Goal: Task Accomplishment & Management: Use online tool/utility

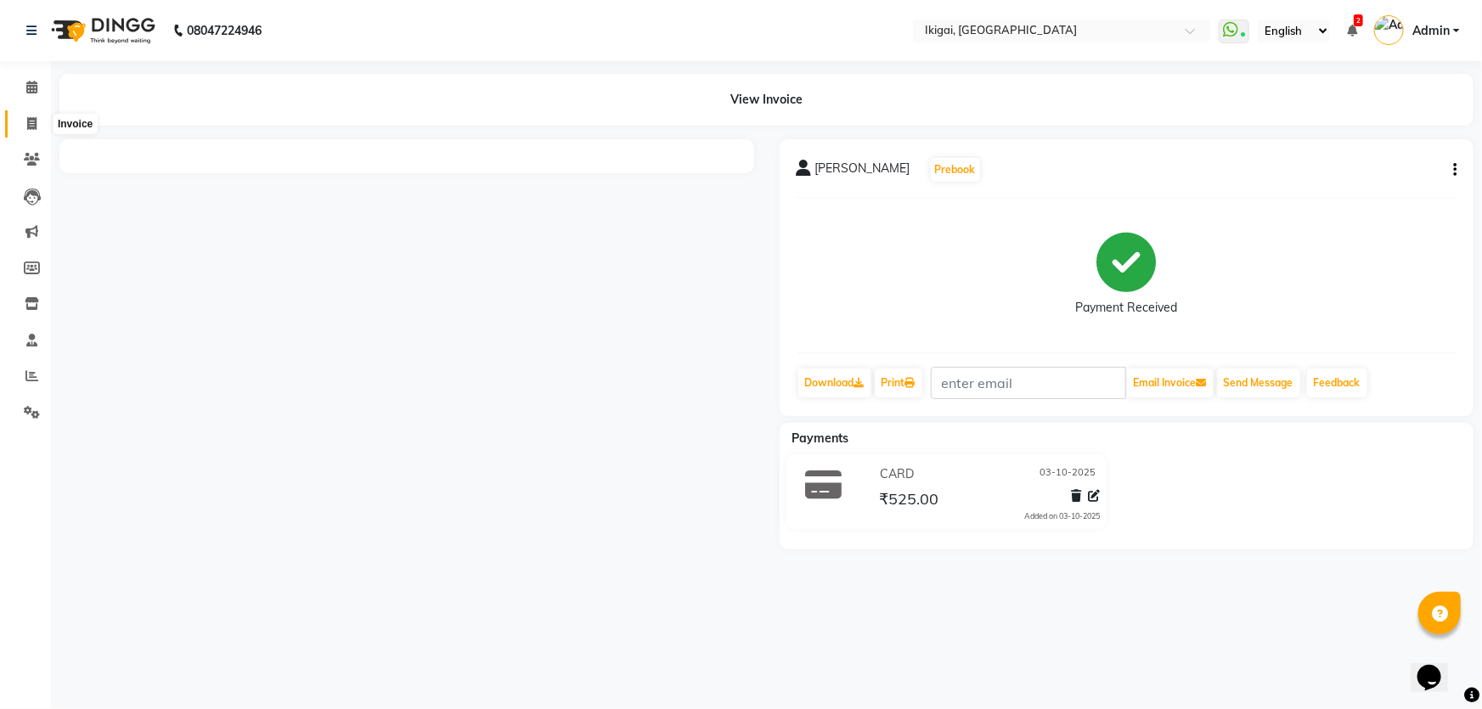
click at [28, 125] on icon at bounding box center [31, 123] width 9 height 13
select select "service"
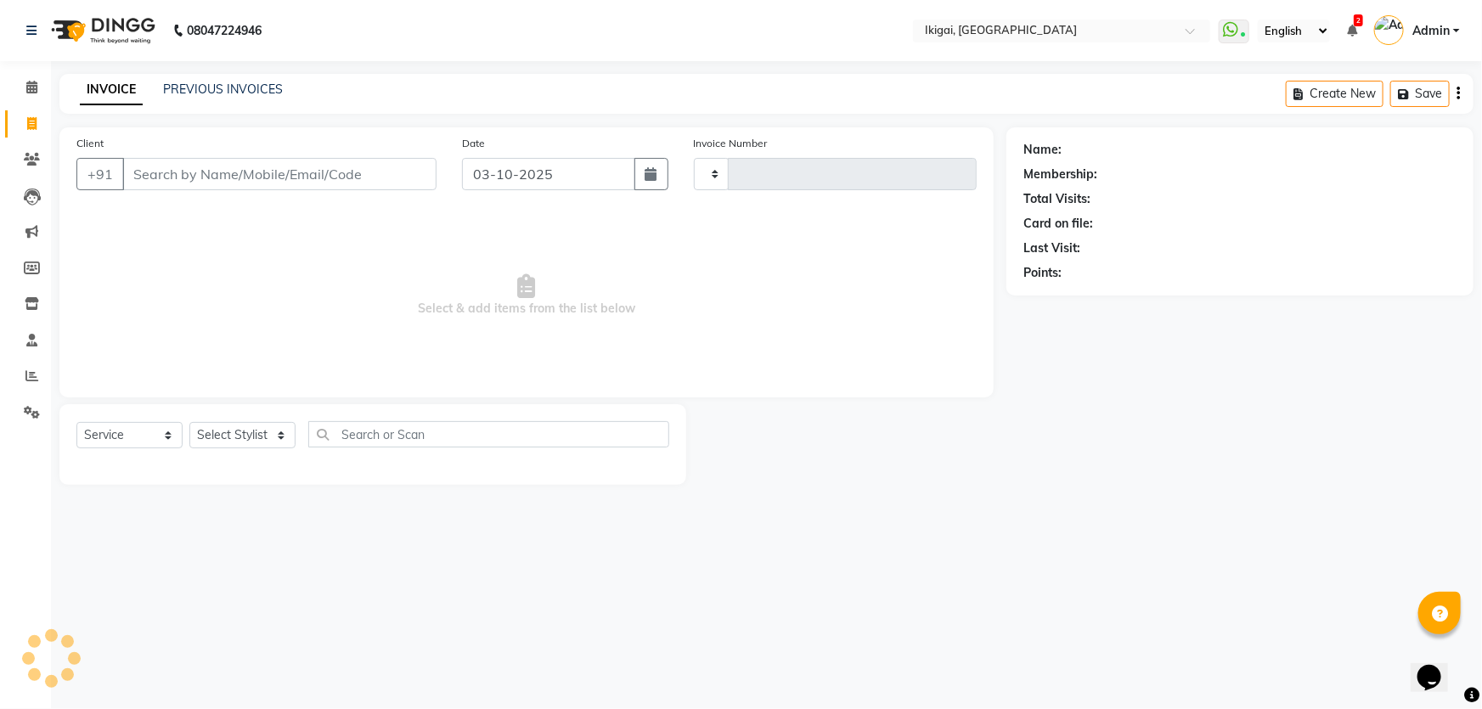
type input "2434"
select select "4429"
click at [224, 438] on select "Select Stylist [PERSON_NAME] [PERSON_NAME] [PERSON_NAME] [PERSON_NAME] [PERSON_…" at bounding box center [242, 435] width 106 height 26
select select "24732"
click at [189, 422] on select "Select Stylist [PERSON_NAME] [PERSON_NAME] [PERSON_NAME] [PERSON_NAME] [PERSON_…" at bounding box center [242, 435] width 106 height 26
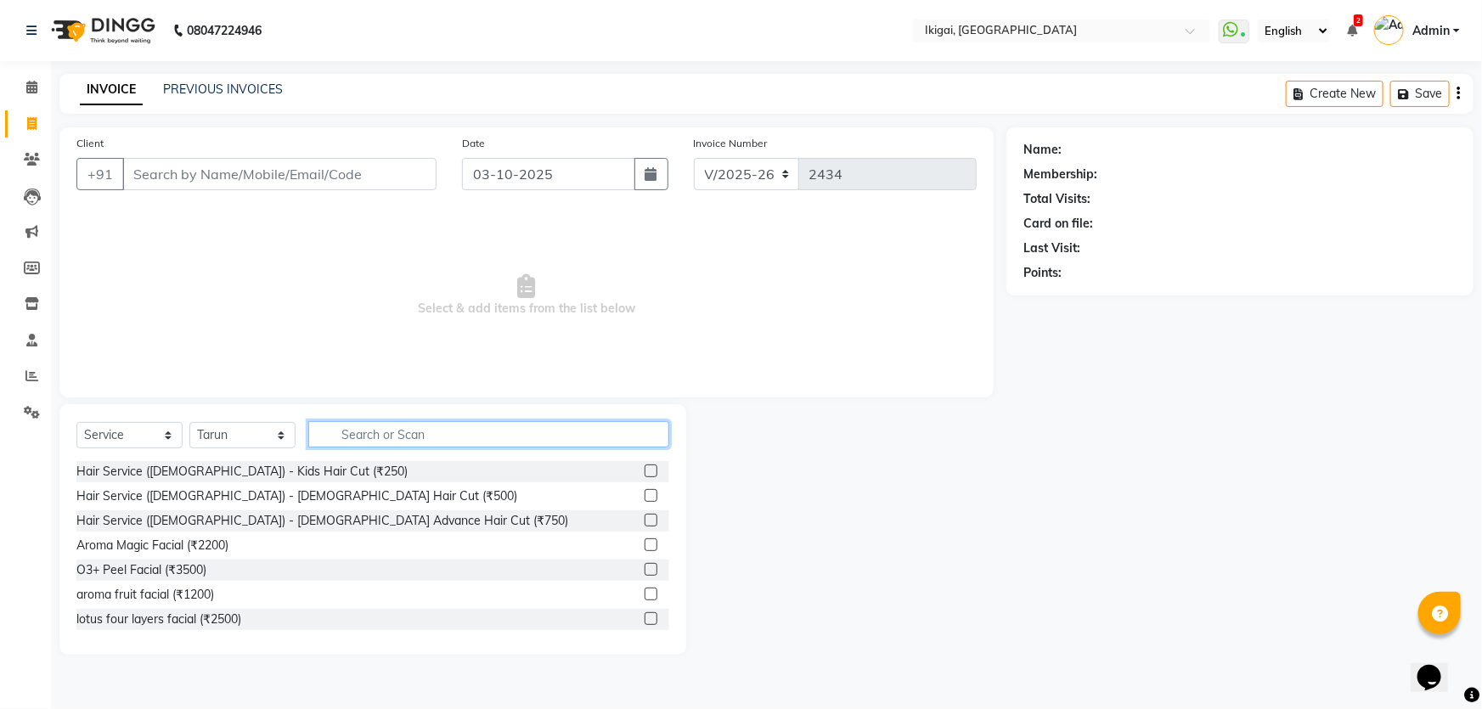
click at [356, 436] on input "text" at bounding box center [488, 434] width 361 height 26
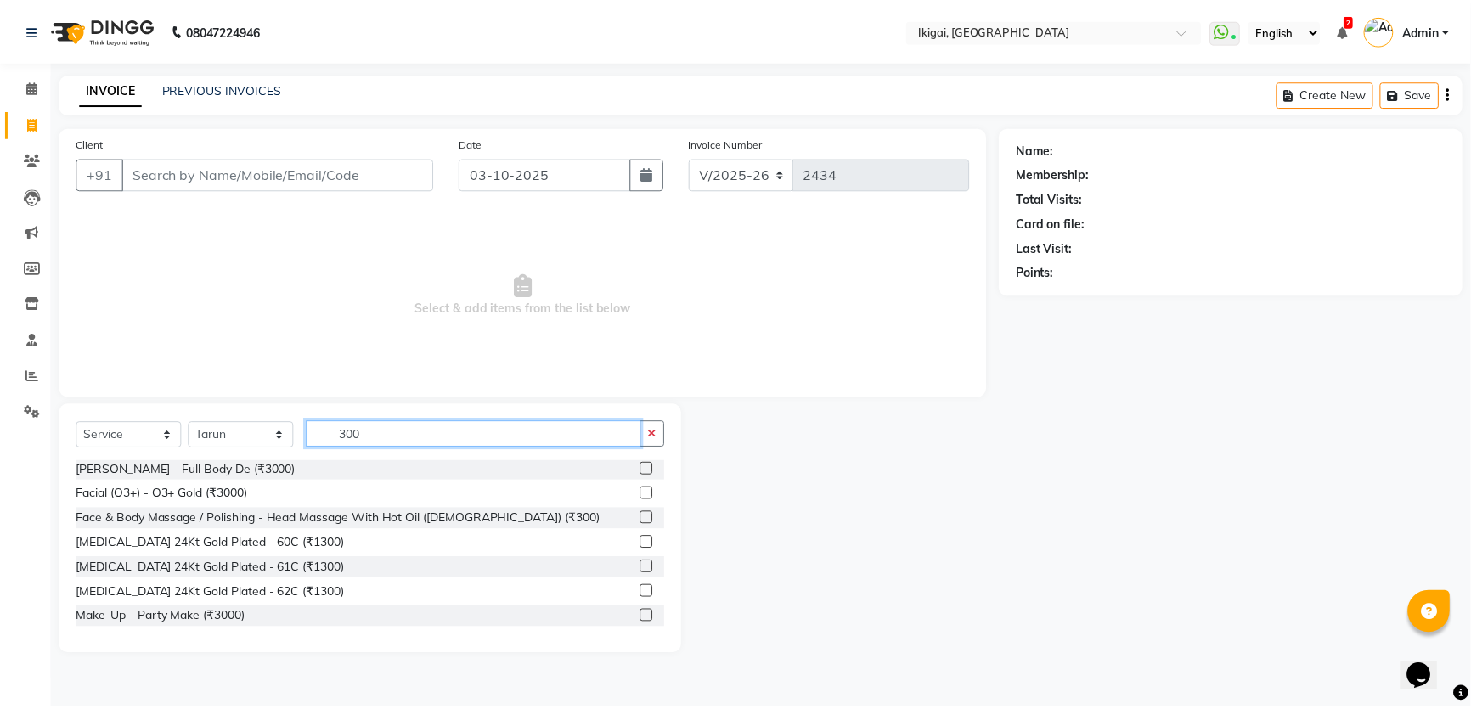
scroll to position [231, 0]
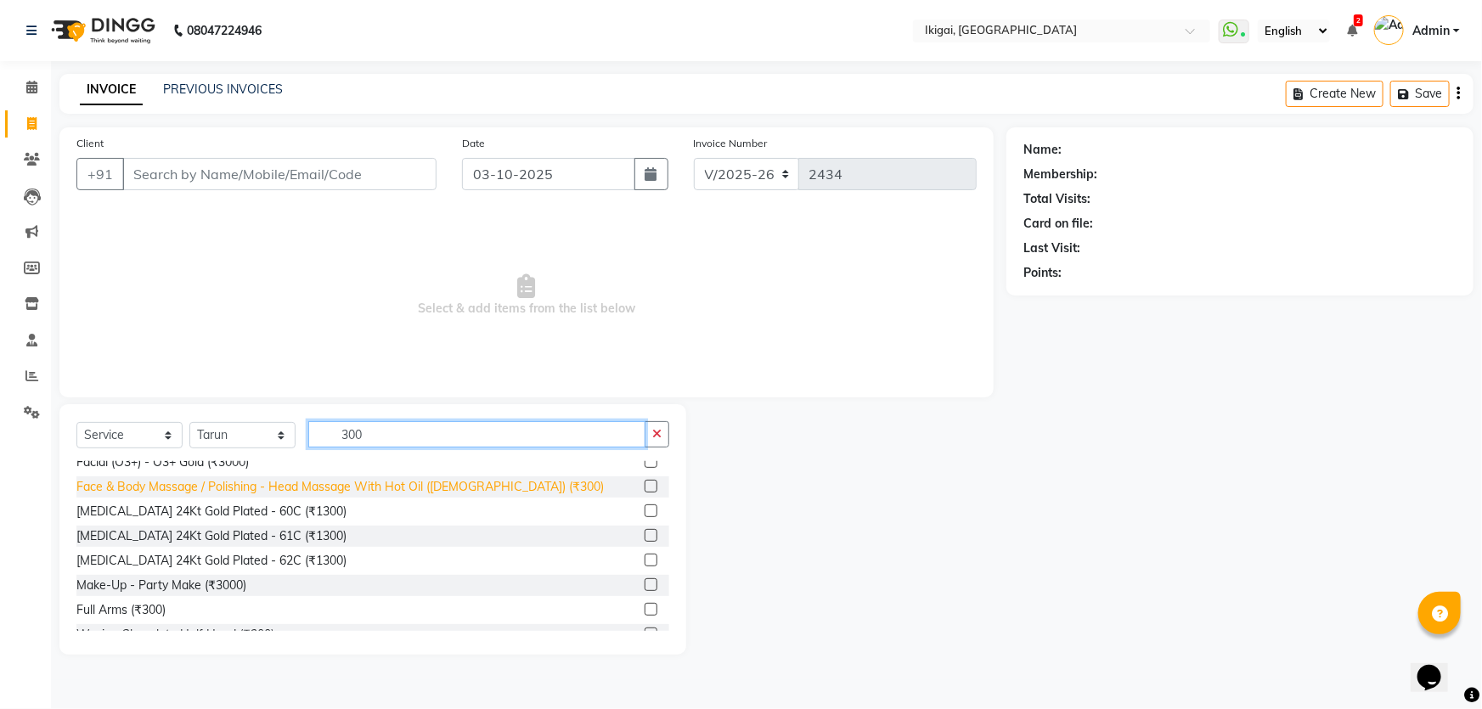
type input "300"
click at [241, 491] on div "Face & Body Massage / Polishing - Head Massage With Hot Oil ([DEMOGRAPHIC_DATA]…" at bounding box center [339, 487] width 527 height 18
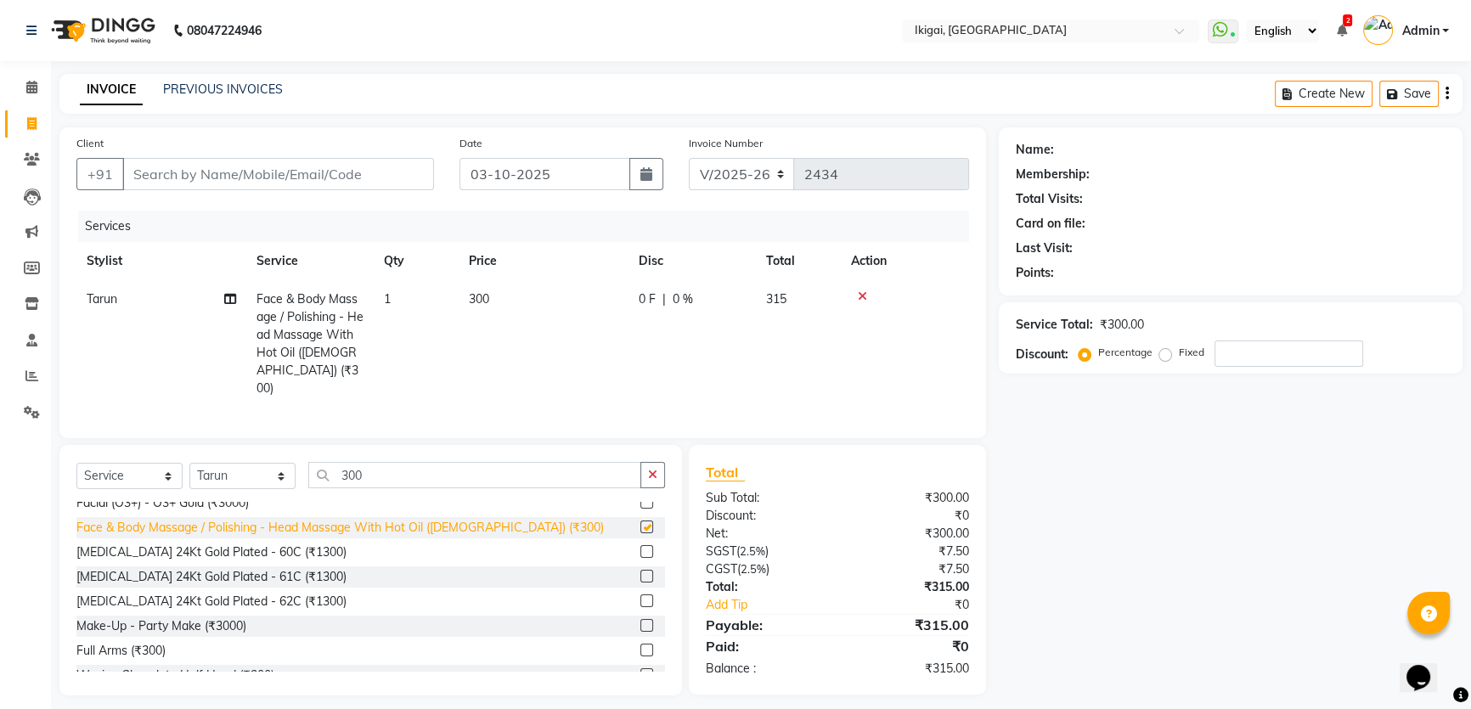
checkbox input "false"
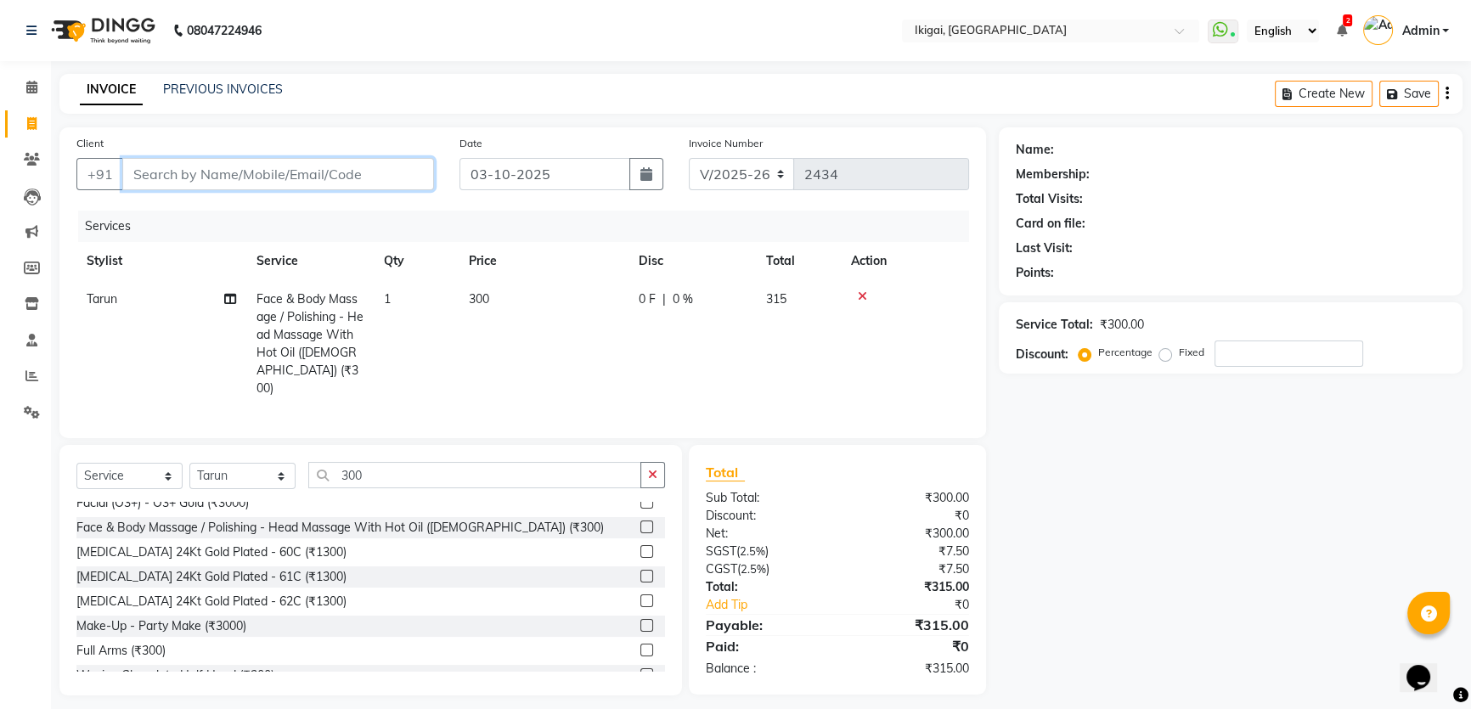
click at [157, 177] on input "Client" at bounding box center [278, 174] width 312 height 32
type input "9"
type input "0"
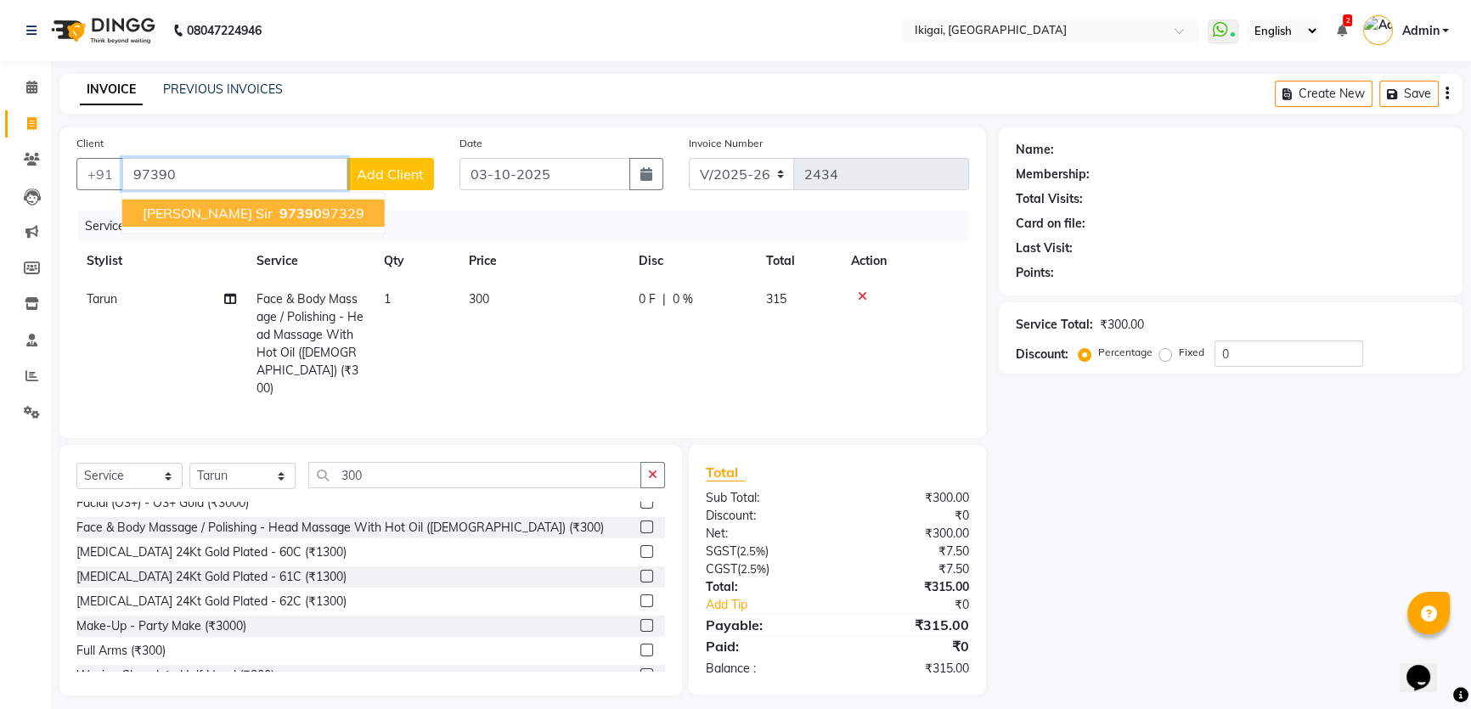
click at [276, 216] on ngb-highlight "97390 97329" at bounding box center [320, 213] width 88 height 17
type input "9739097329"
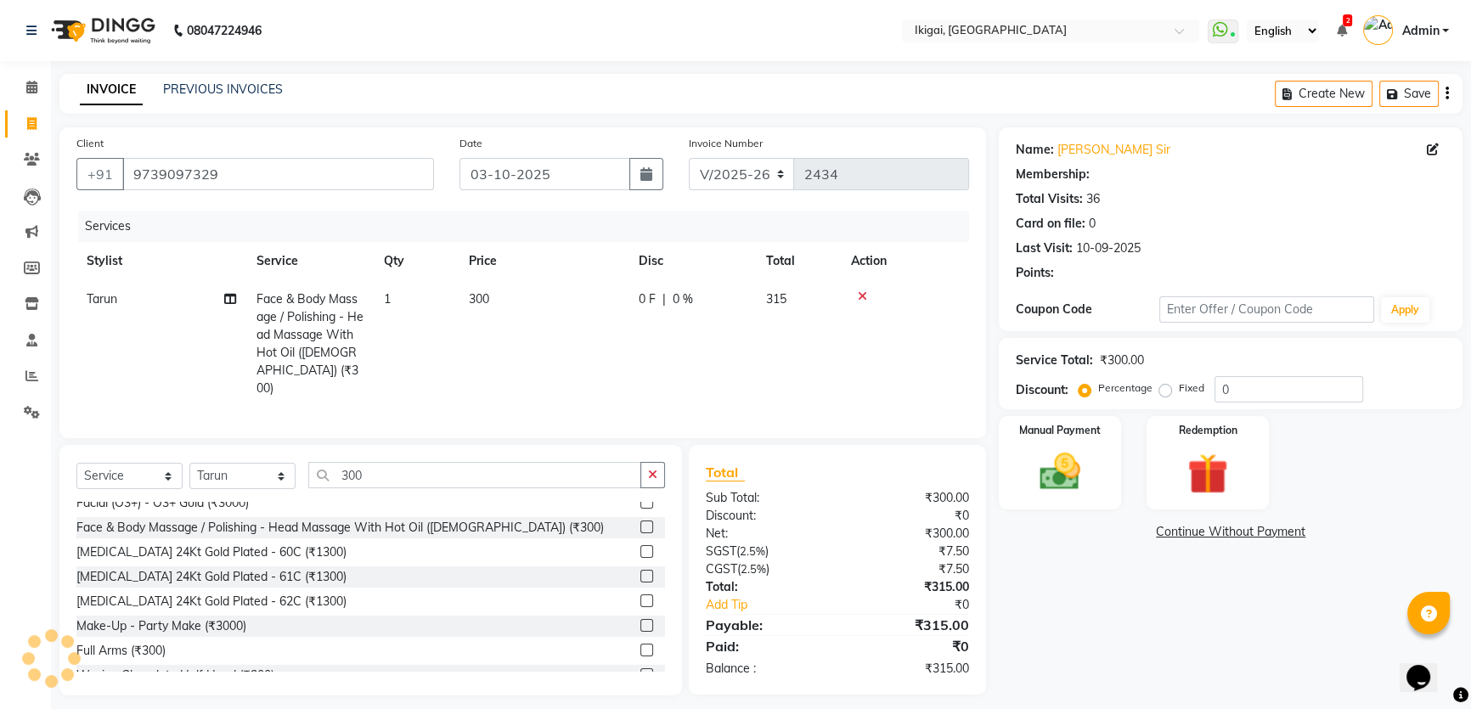
select select "1: Object"
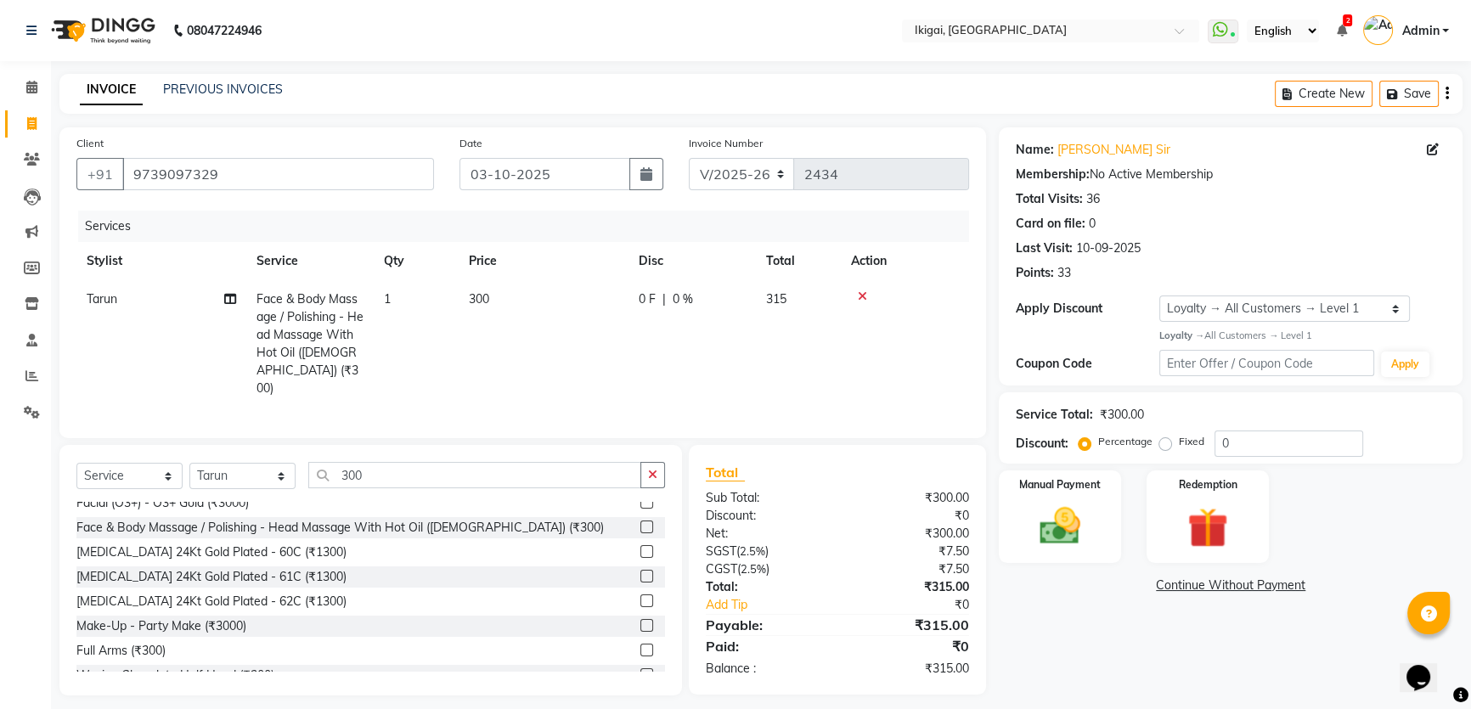
scroll to position [5, 0]
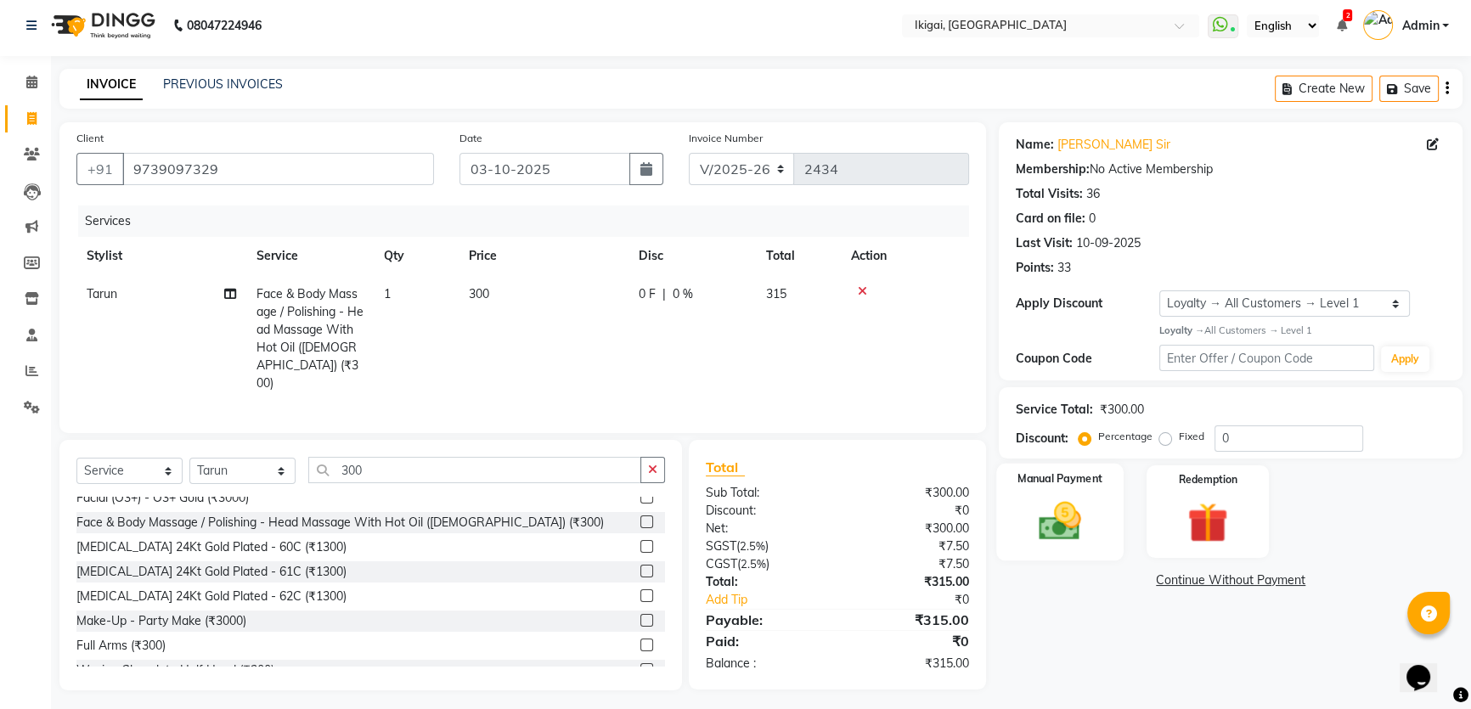
click at [1075, 524] on img at bounding box center [1060, 521] width 69 height 48
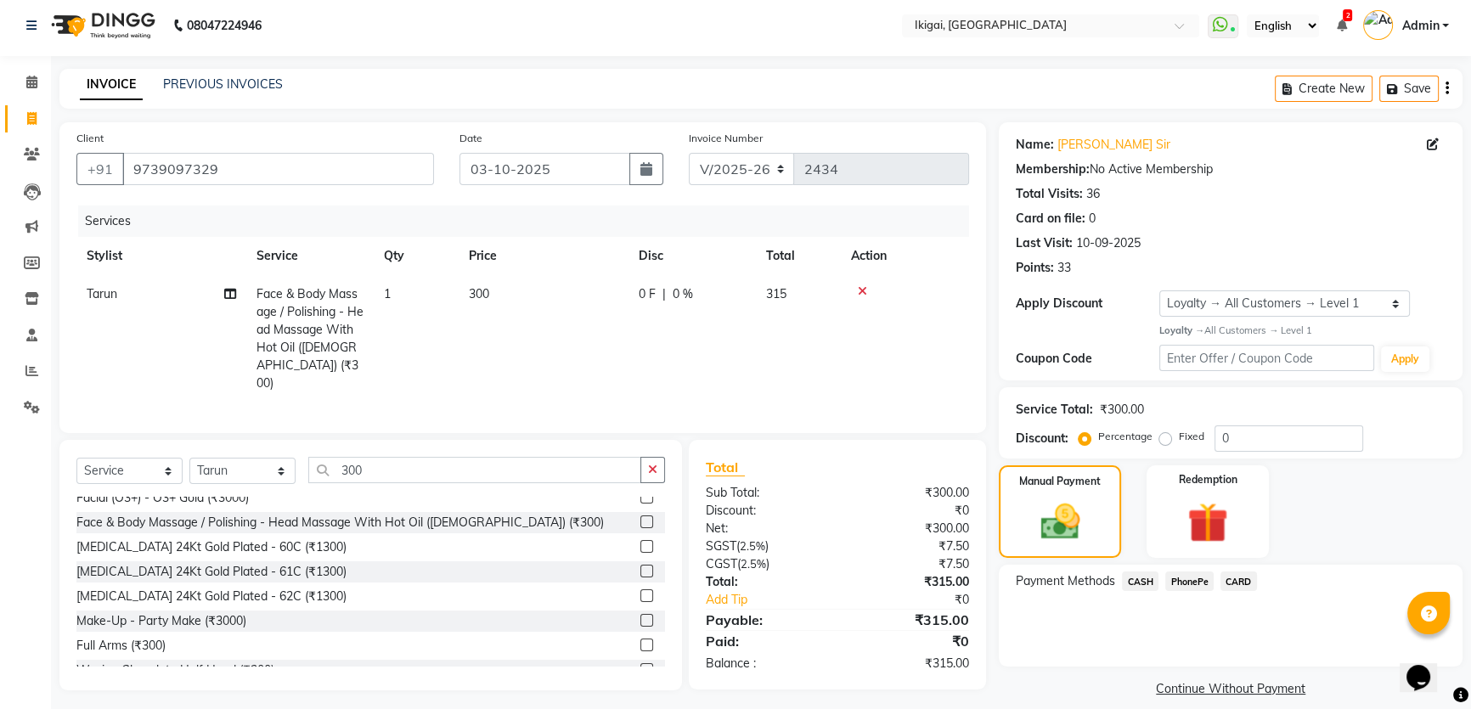
click at [1187, 576] on span "PhonePe" at bounding box center [1189, 581] width 48 height 20
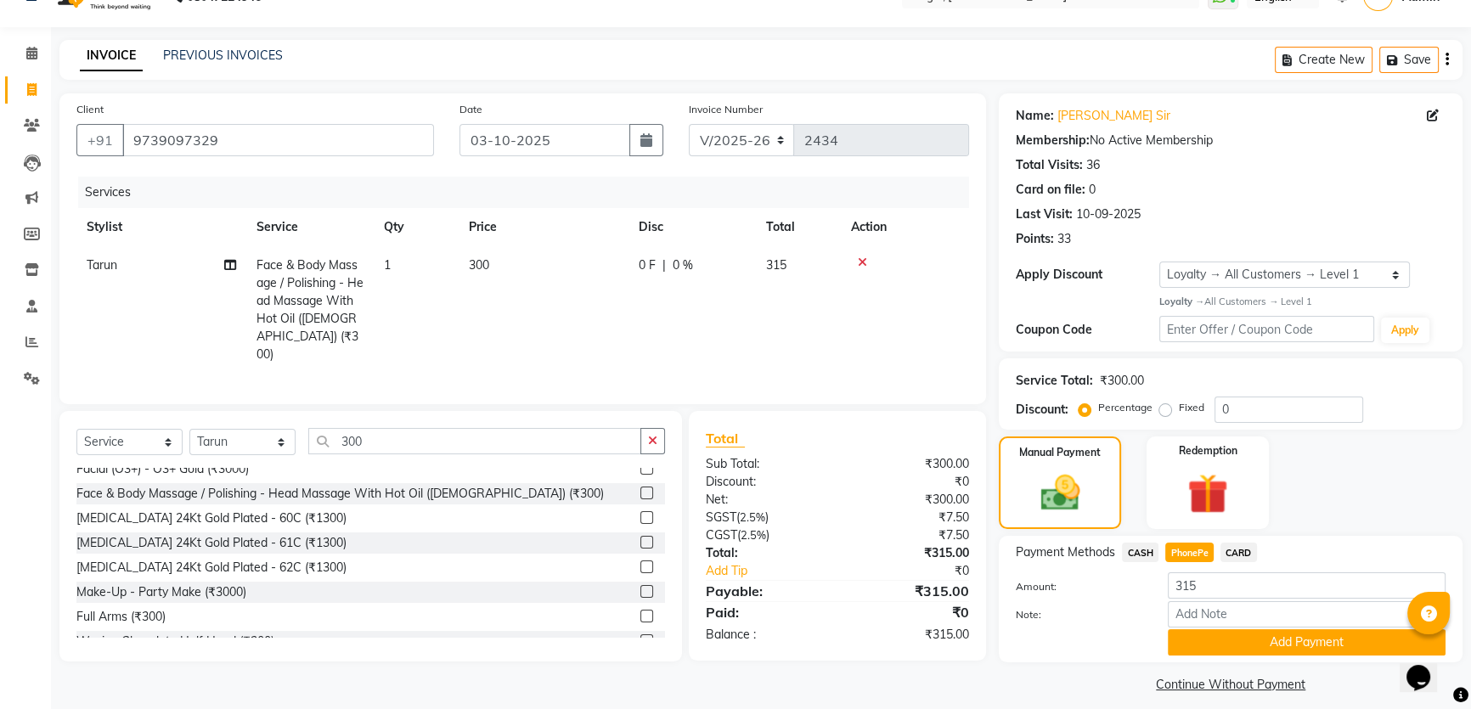
scroll to position [48, 0]
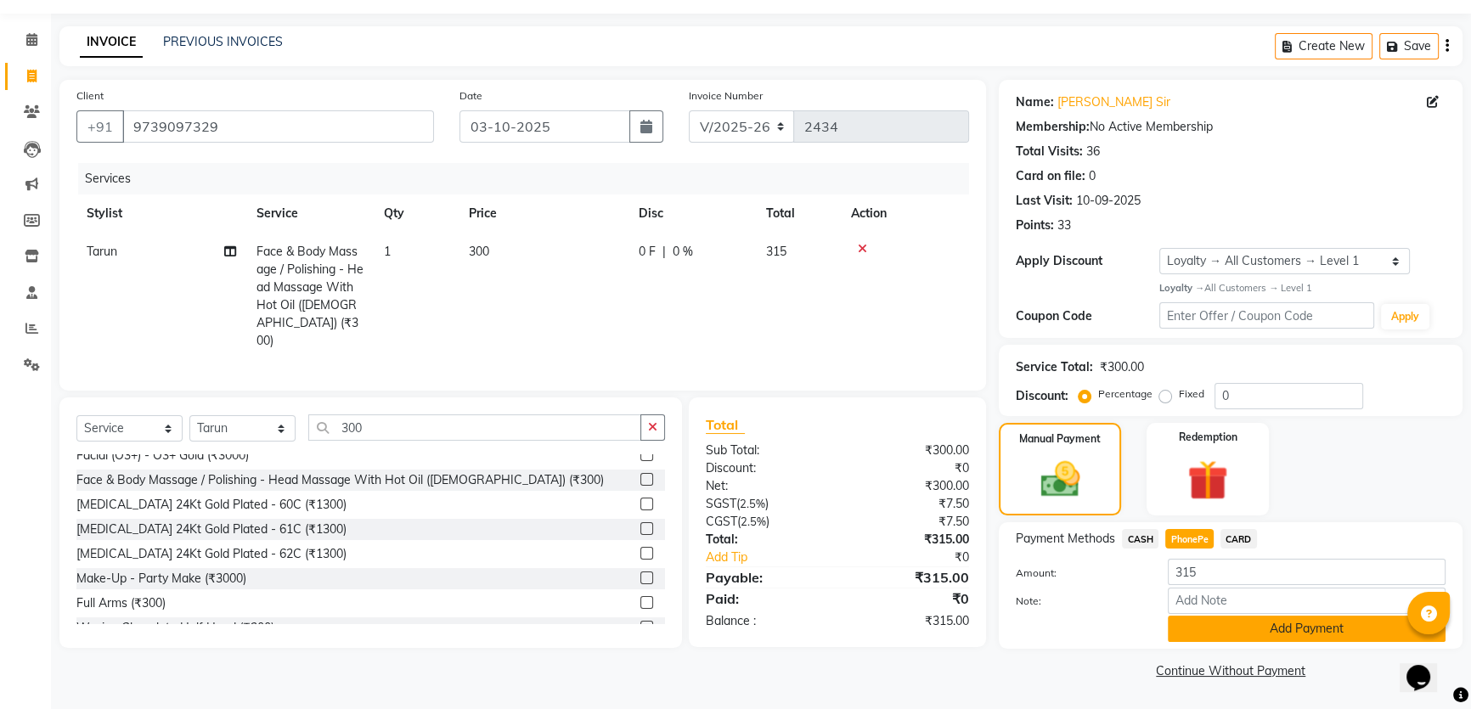
click at [1202, 633] on button "Add Payment" at bounding box center [1306, 629] width 278 height 26
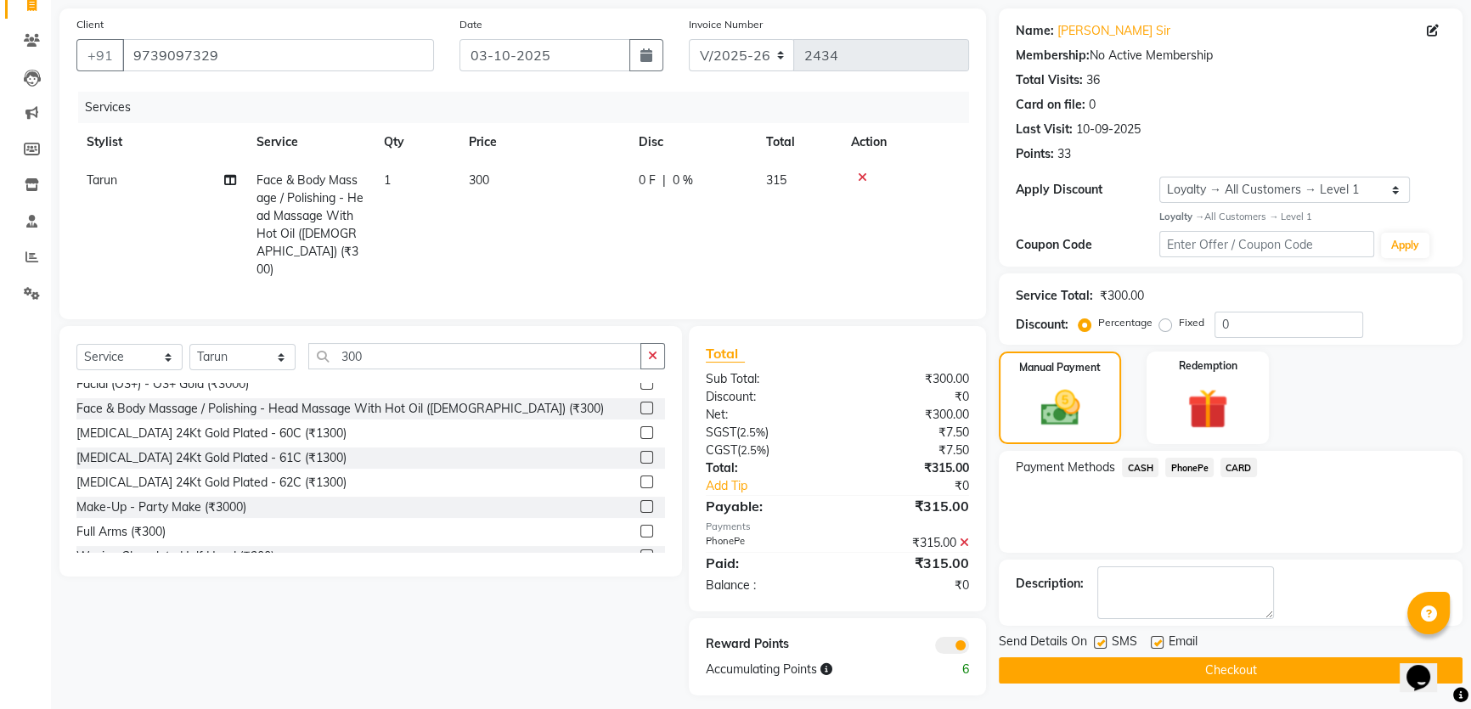
scroll to position [125, 0]
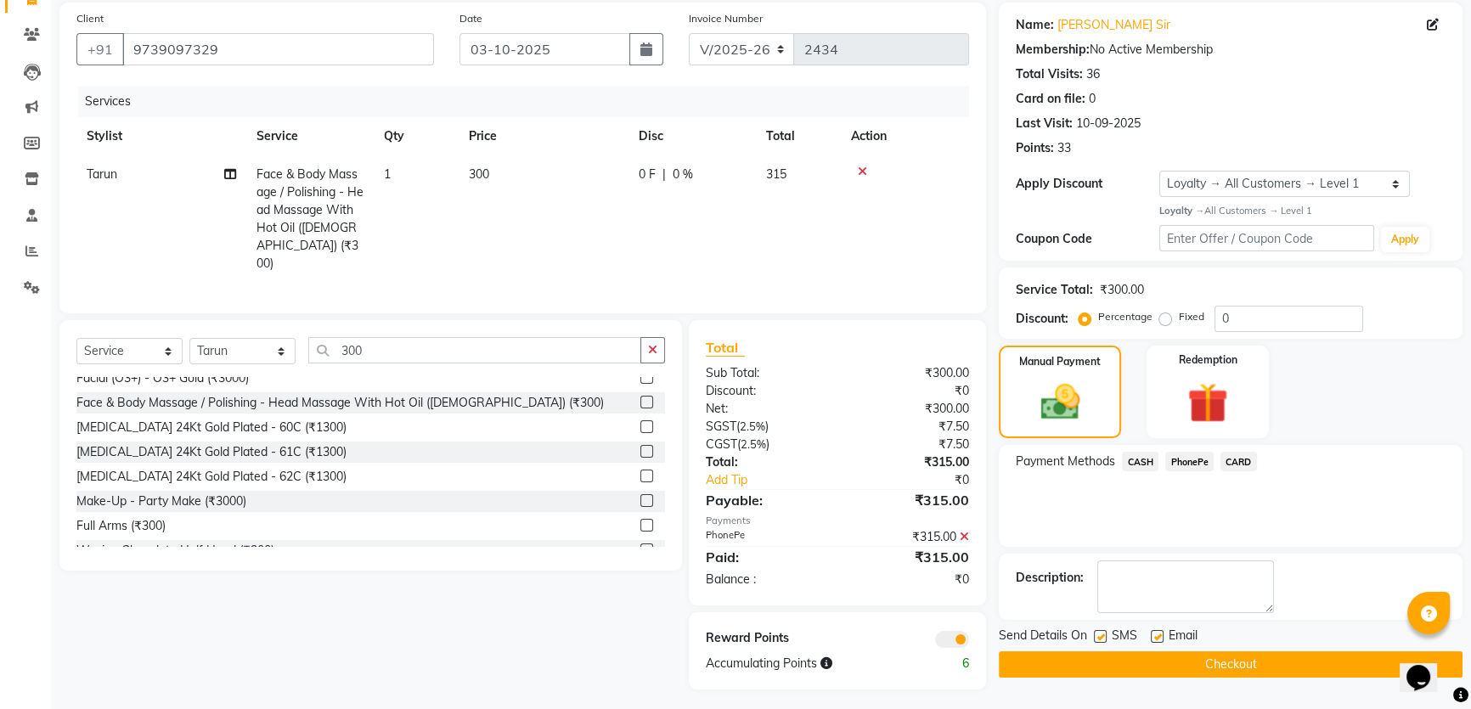
click at [1162, 660] on button "Checkout" at bounding box center [1230, 664] width 464 height 26
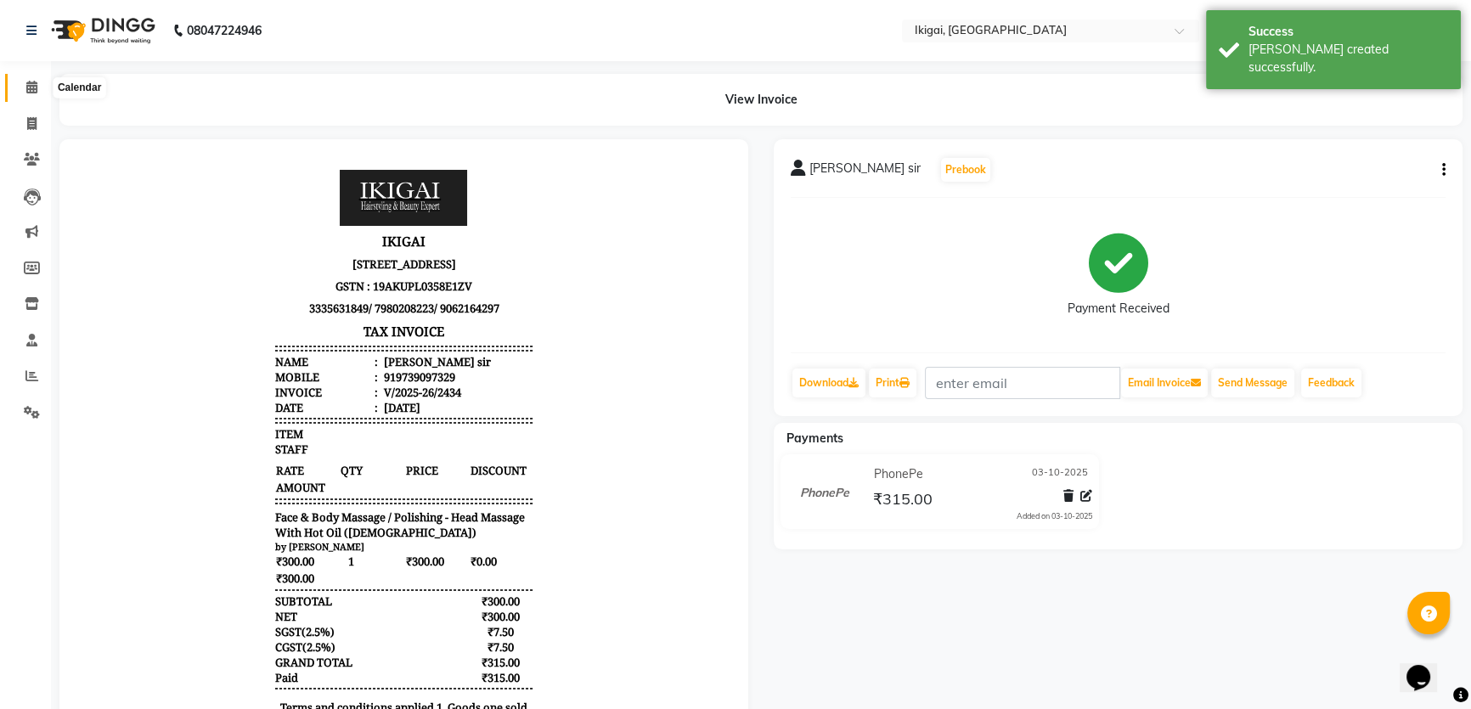
click at [26, 85] on icon at bounding box center [31, 87] width 11 height 13
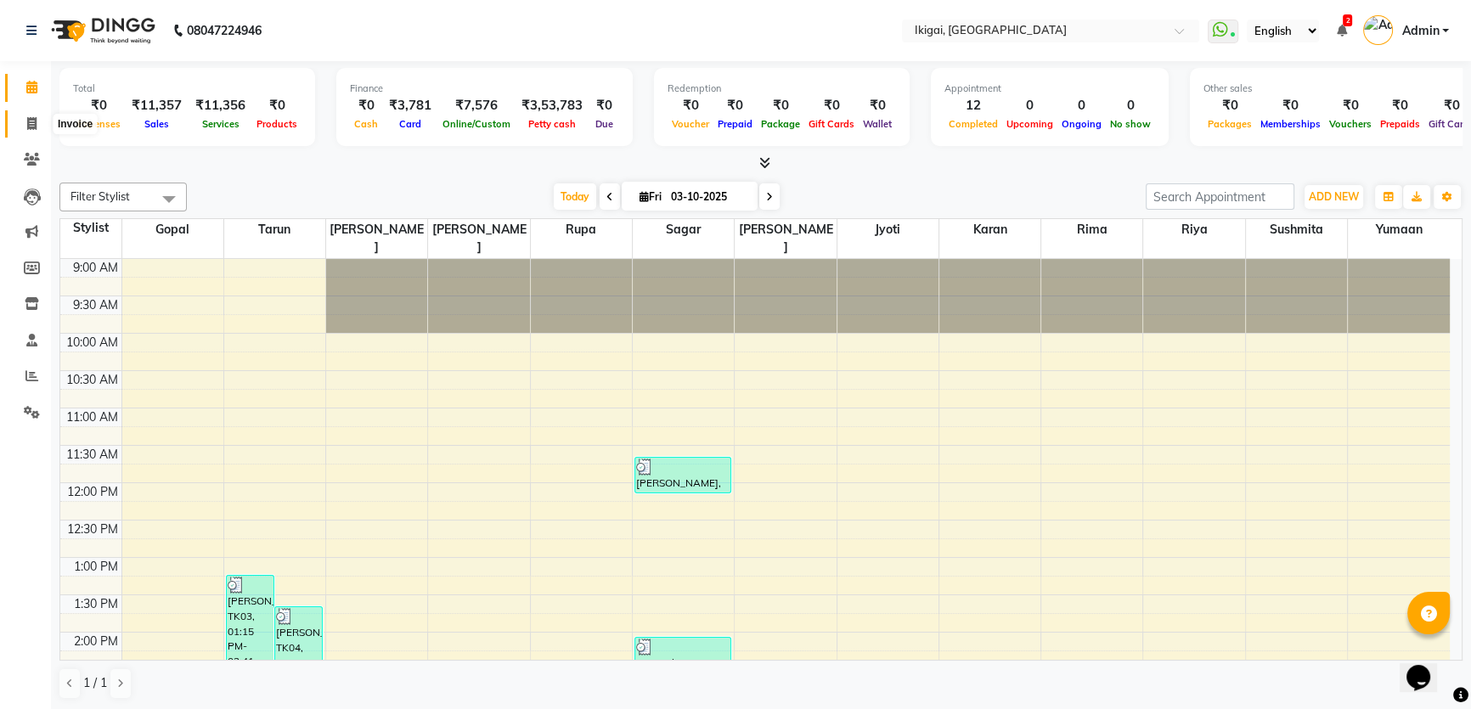
click at [28, 125] on icon at bounding box center [31, 123] width 9 height 13
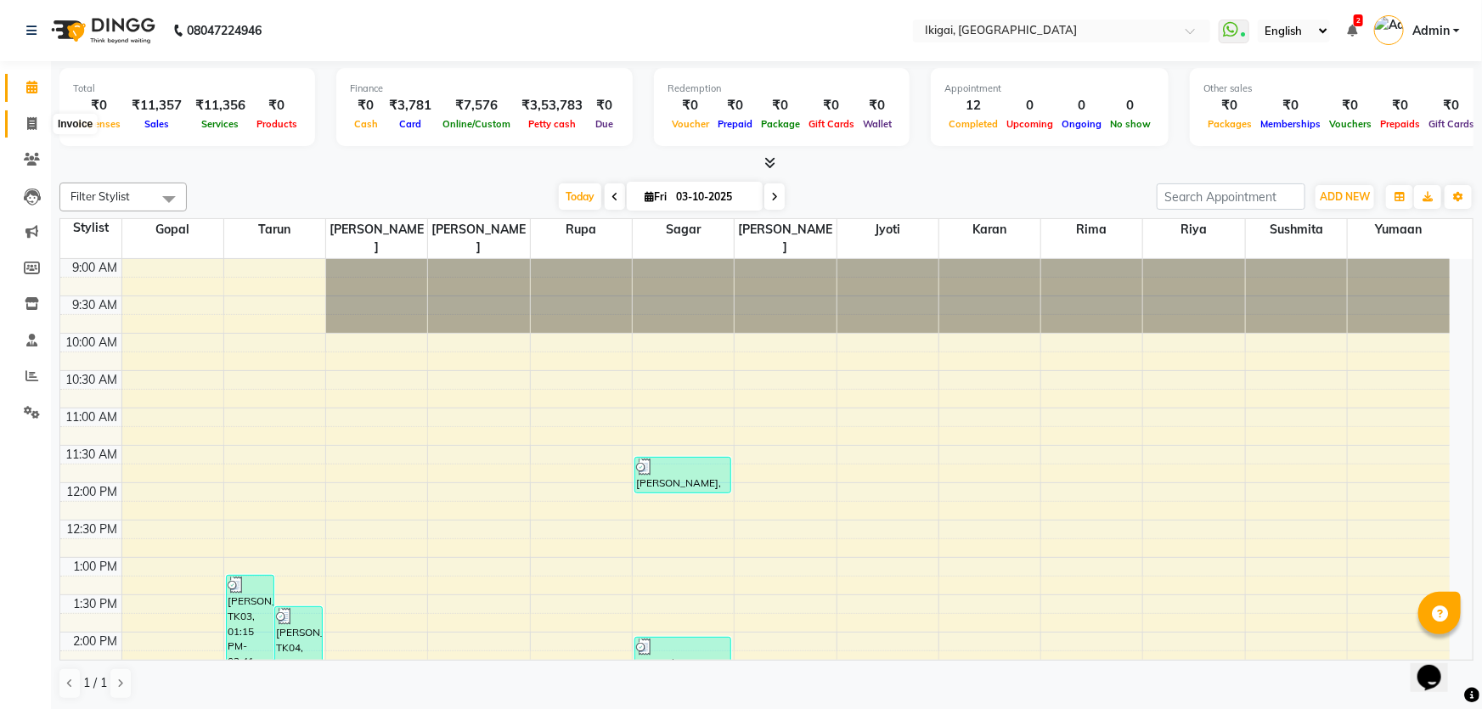
select select "4429"
select select "service"
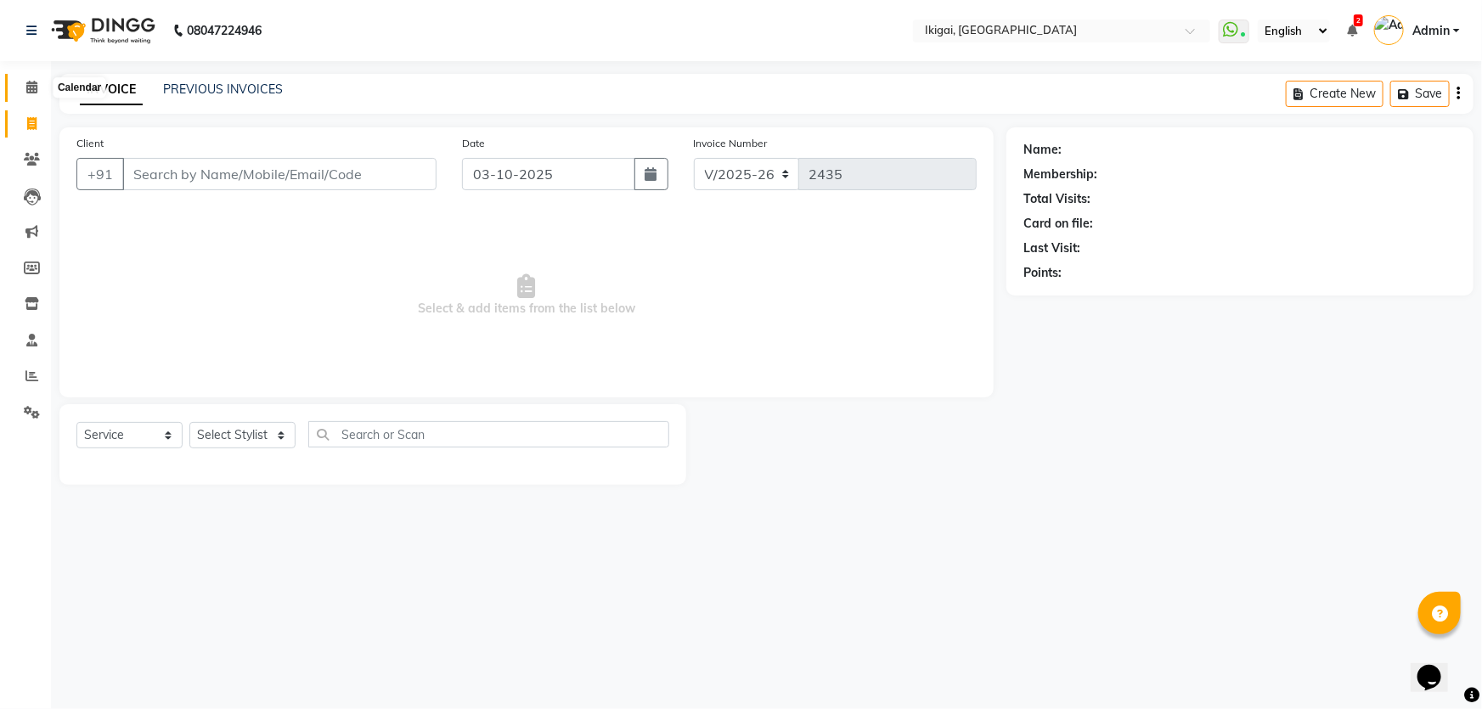
click at [23, 96] on span at bounding box center [32, 88] width 30 height 20
